Goal: Browse casually

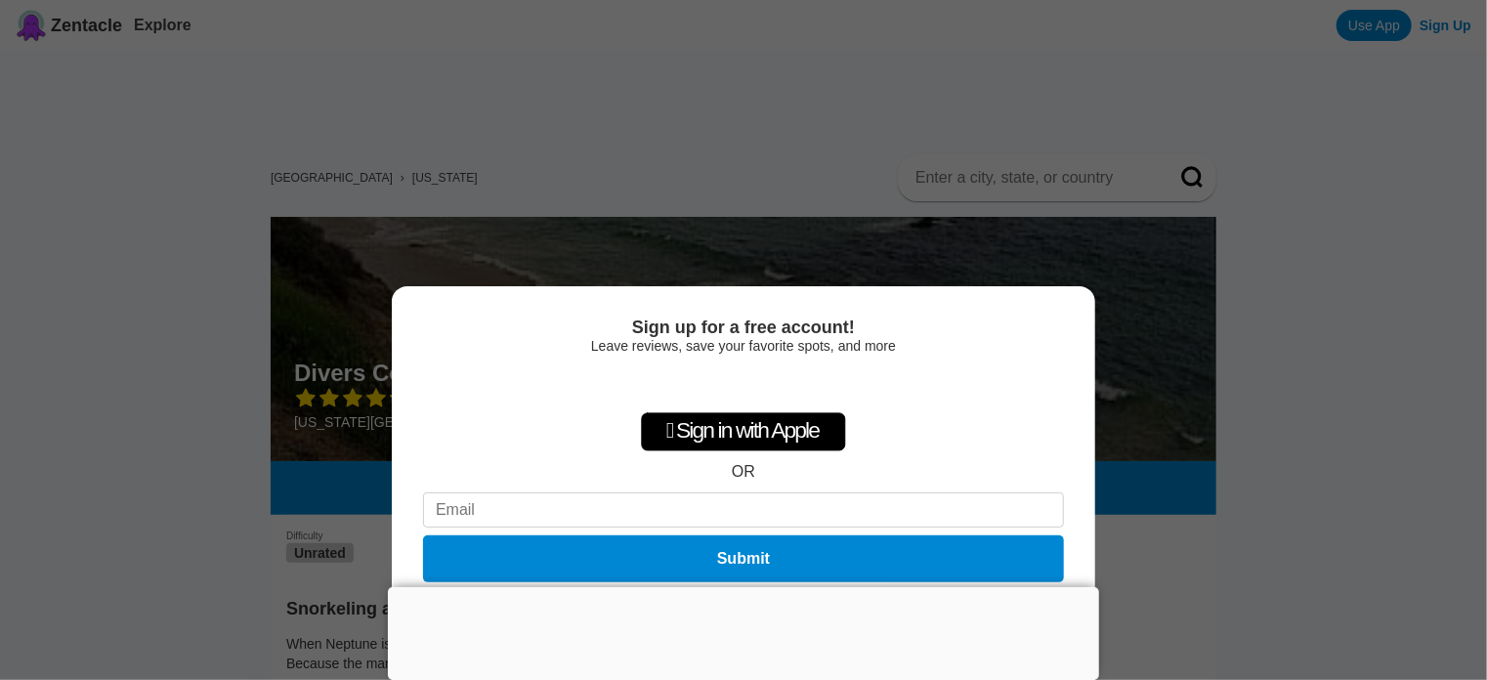
click at [734, 587] on div at bounding box center [743, 587] width 711 height 0
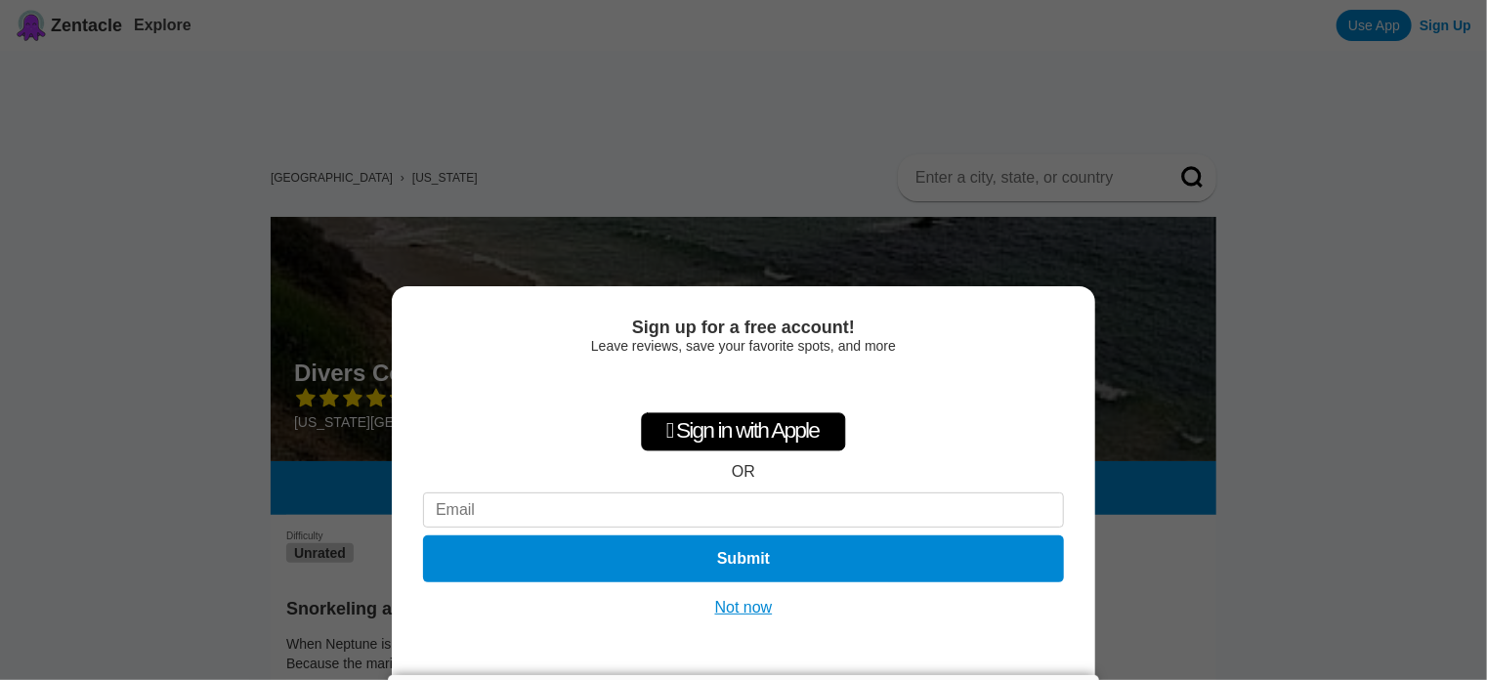
click at [586, 110] on div "Sign up for a free account! Leave reviews, save your favorite spots, and more …" at bounding box center [743, 340] width 1487 height 680
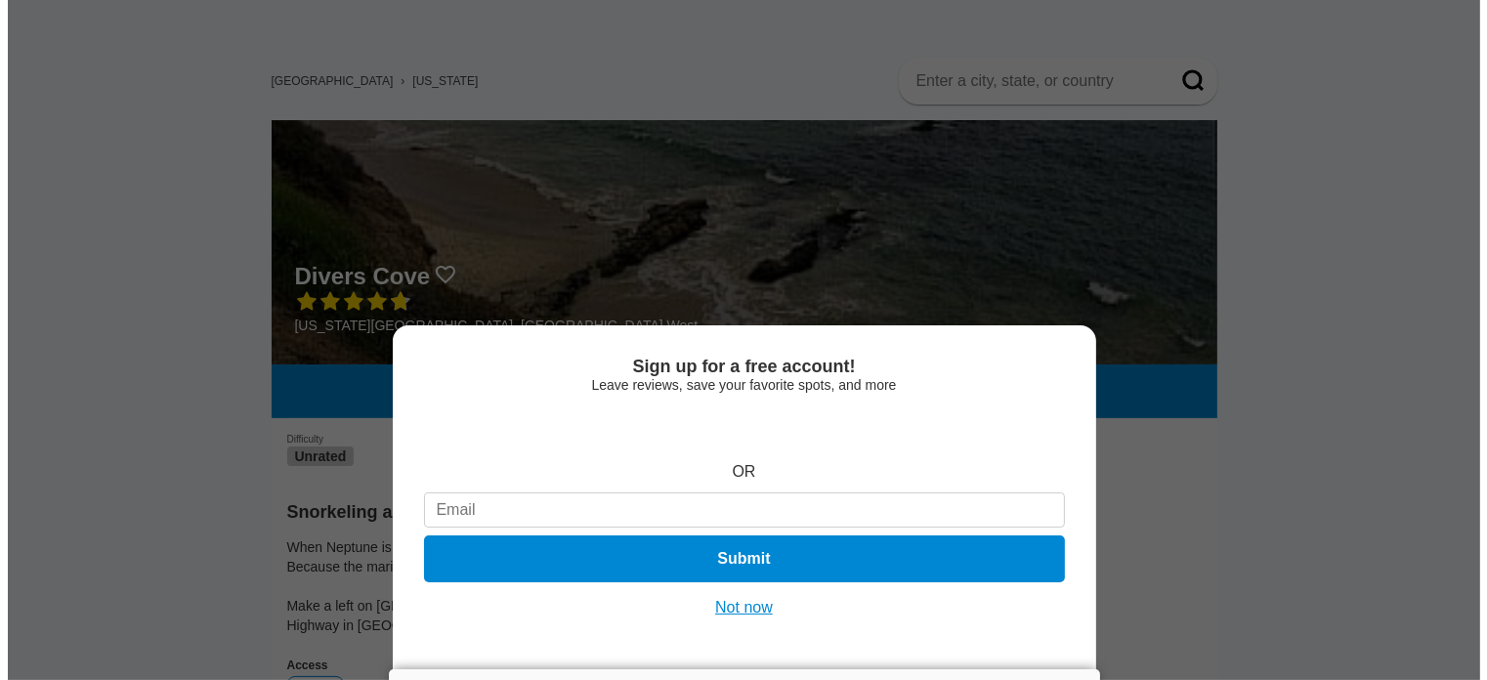
scroll to position [293, 0]
